Goal: Task Accomplishment & Management: Manage account settings

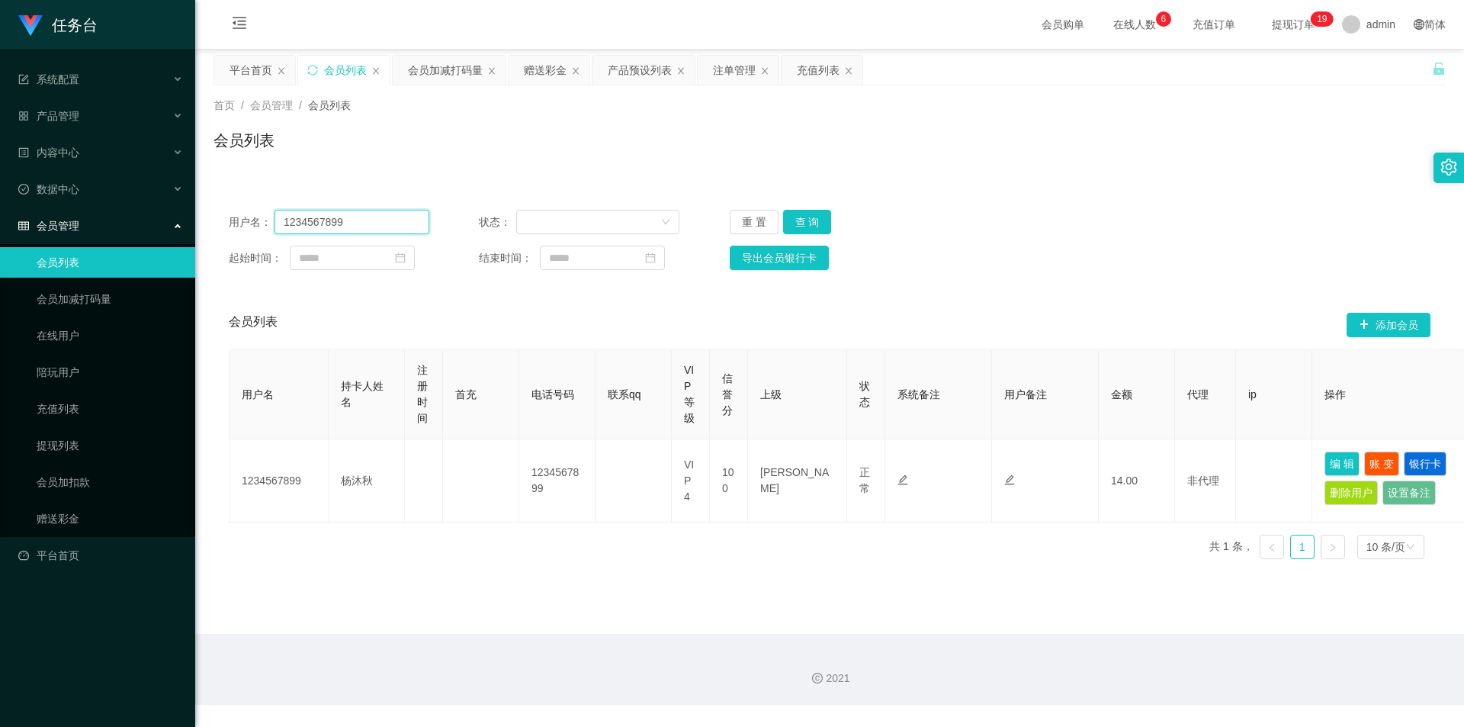
click at [377, 230] on input "1234567899" at bounding box center [351, 222] width 155 height 24
drag, startPoint x: 377, startPoint y: 230, endPoint x: 502, endPoint y: 232, distance: 125.8
click at [377, 230] on input "1234567899" at bounding box center [351, 222] width 155 height 24
paste input "aa1122"
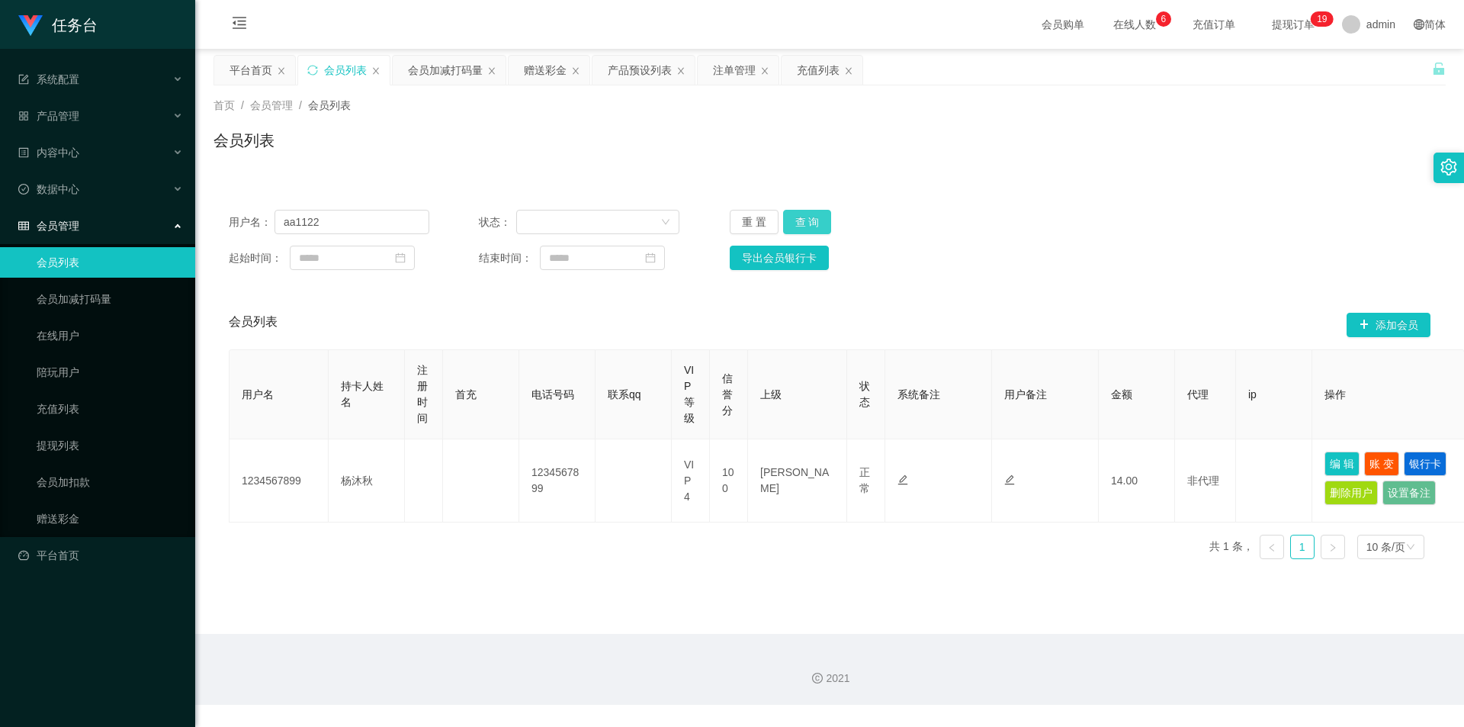
click at [814, 220] on button "查 询" at bounding box center [807, 222] width 49 height 24
click at [367, 208] on div "用户名： aa1122 状态： 重 置 查 询 起始时间： 结束时间： 导出会员银行卡" at bounding box center [829, 239] width 1232 height 91
click at [369, 223] on input "aa1122" at bounding box center [351, 222] width 155 height 24
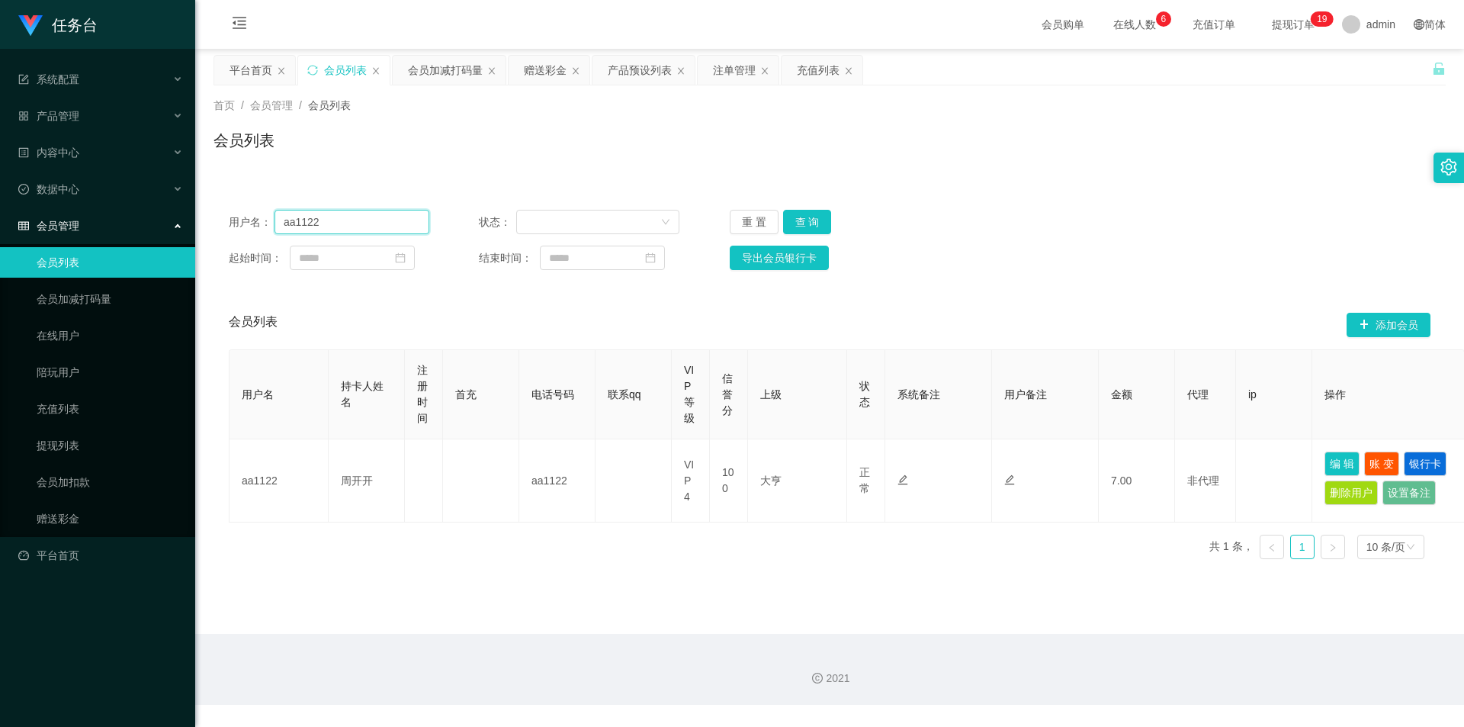
paste input "qweqwe112233"
type input "qweqwe112233"
click at [804, 214] on button "查 询" at bounding box center [807, 222] width 49 height 24
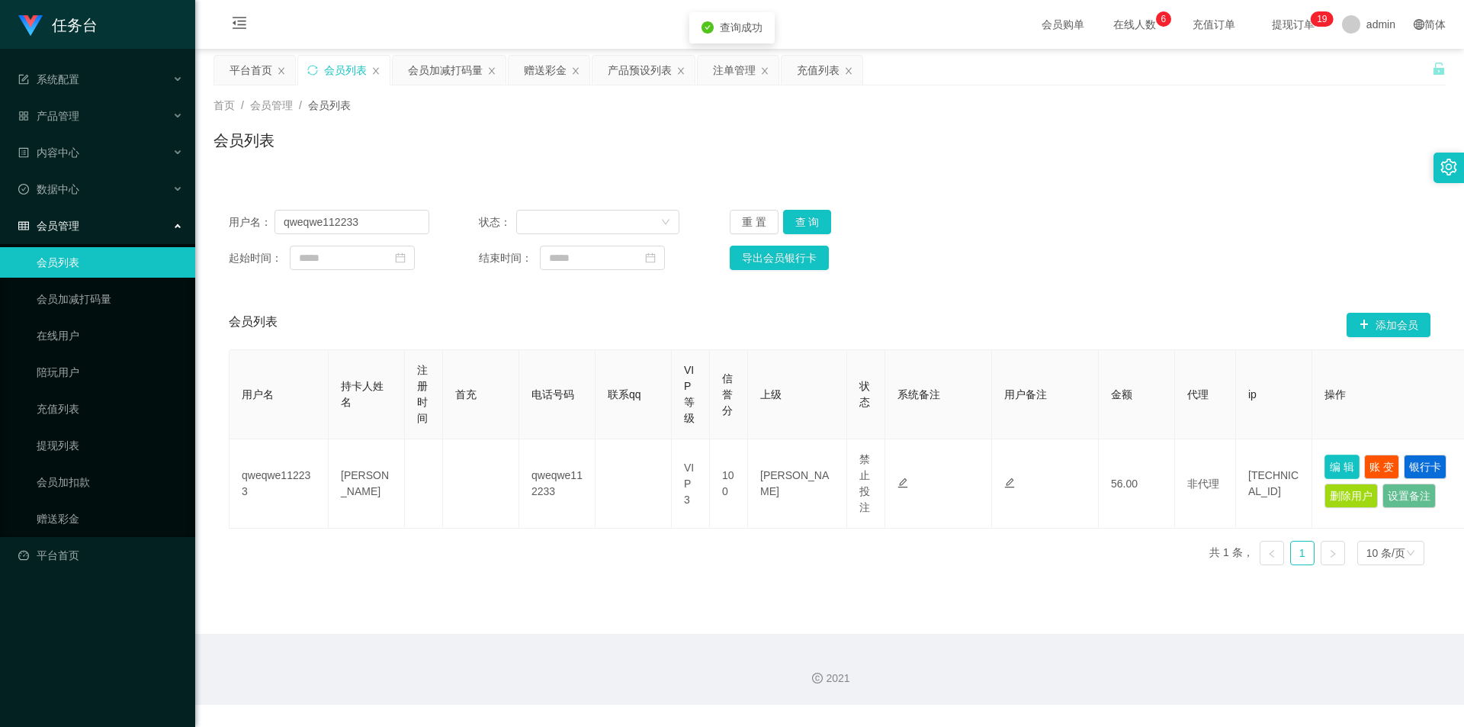
click at [1345, 460] on button "编 辑" at bounding box center [1341, 466] width 35 height 24
type input "qweqwe112233"
type input "[PERSON_NAME]"
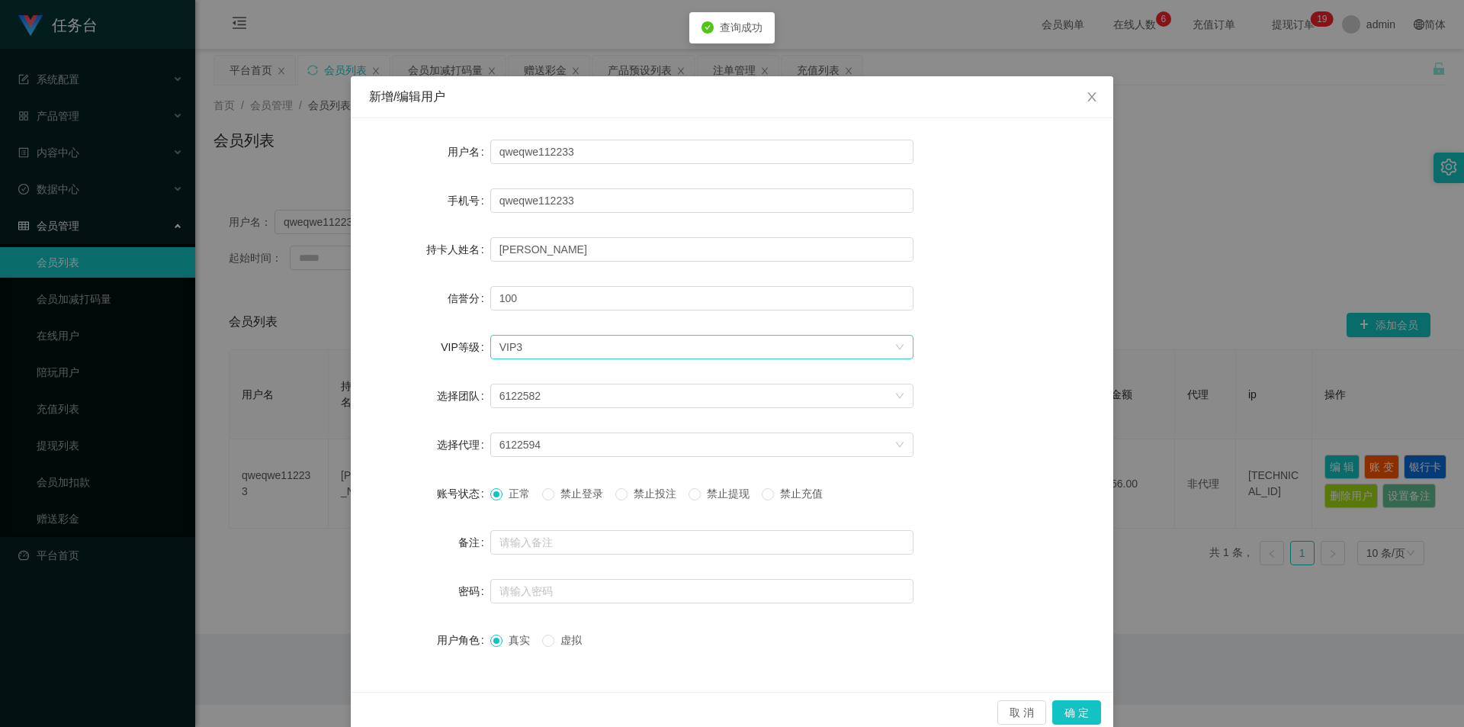
click at [896, 348] on icon "图标: down" at bounding box center [899, 346] width 9 height 9
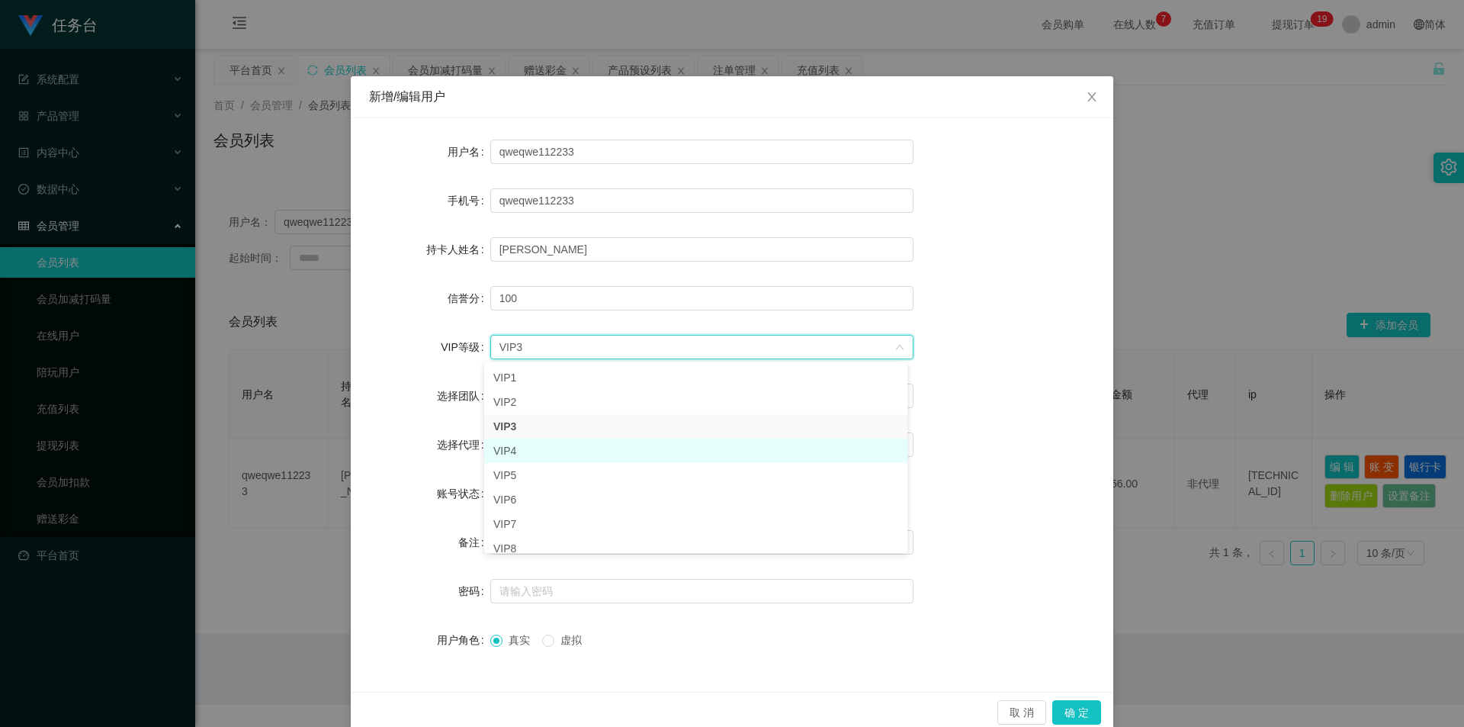
drag, startPoint x: 512, startPoint y: 453, endPoint x: 528, endPoint y: 457, distance: 16.5
click at [512, 452] on li "VIP4" at bounding box center [695, 450] width 423 height 24
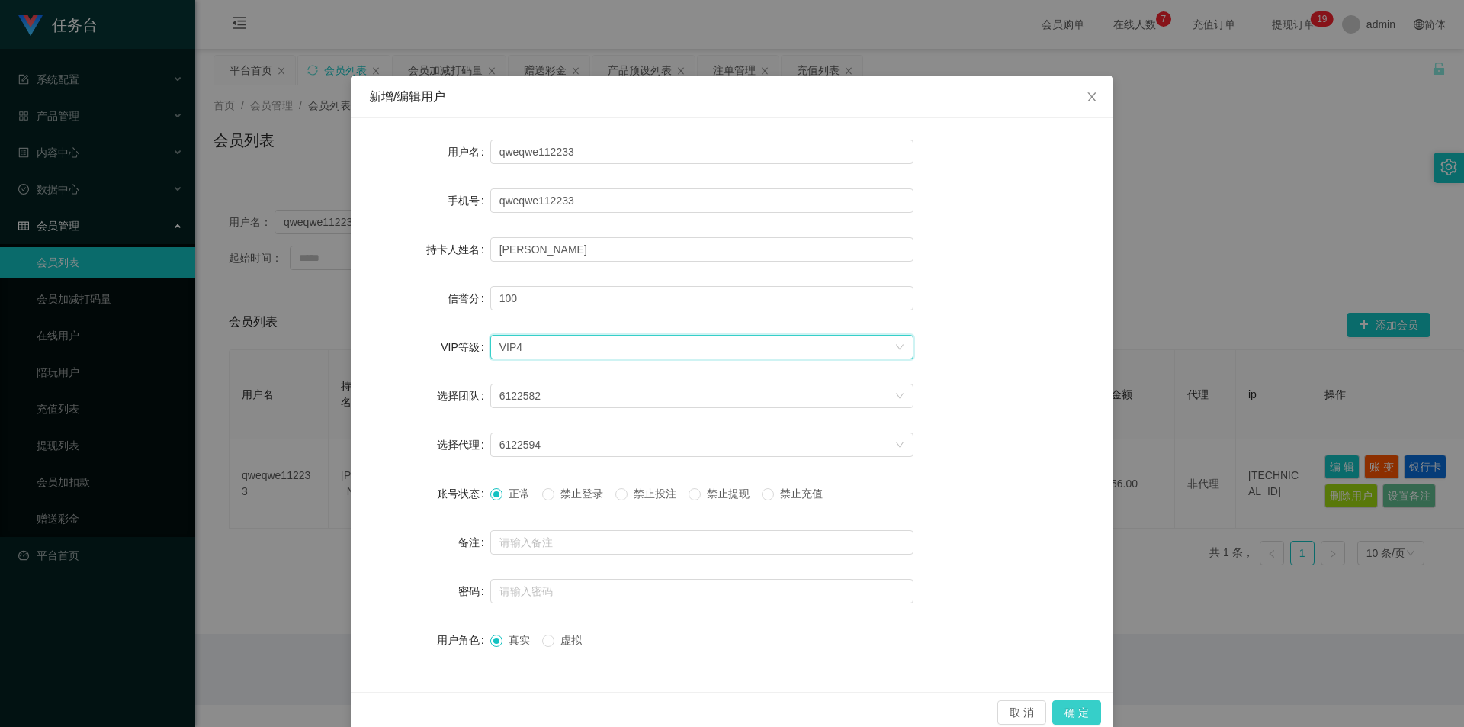
click at [1078, 714] on button "确 定" at bounding box center [1076, 712] width 49 height 24
